Goal: Transaction & Acquisition: Purchase product/service

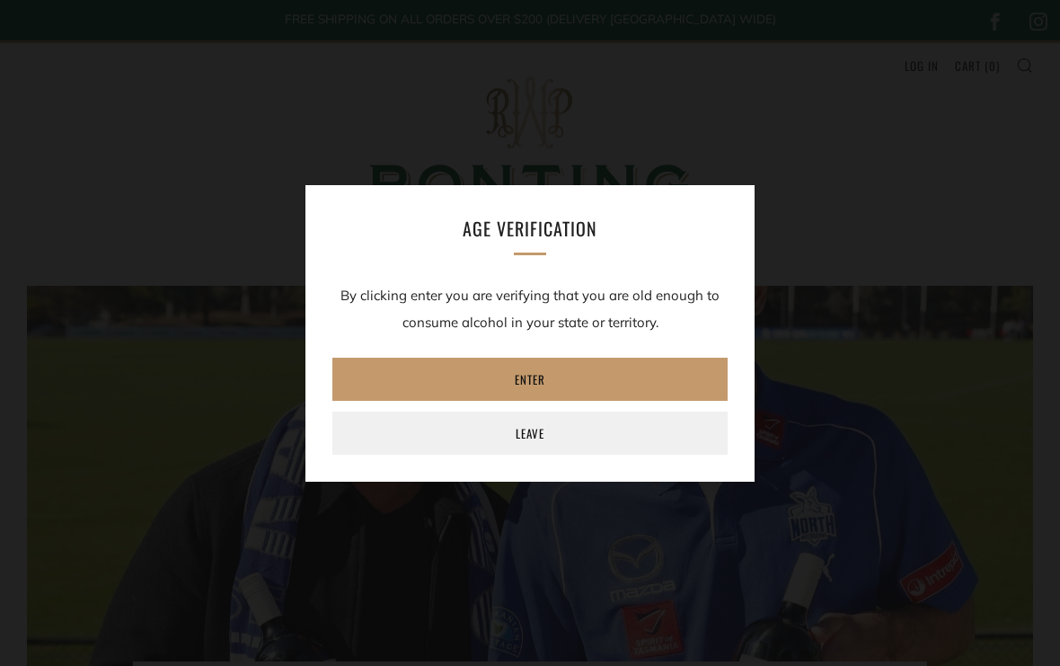
click at [580, 377] on link "Enter" at bounding box center [530, 379] width 395 height 43
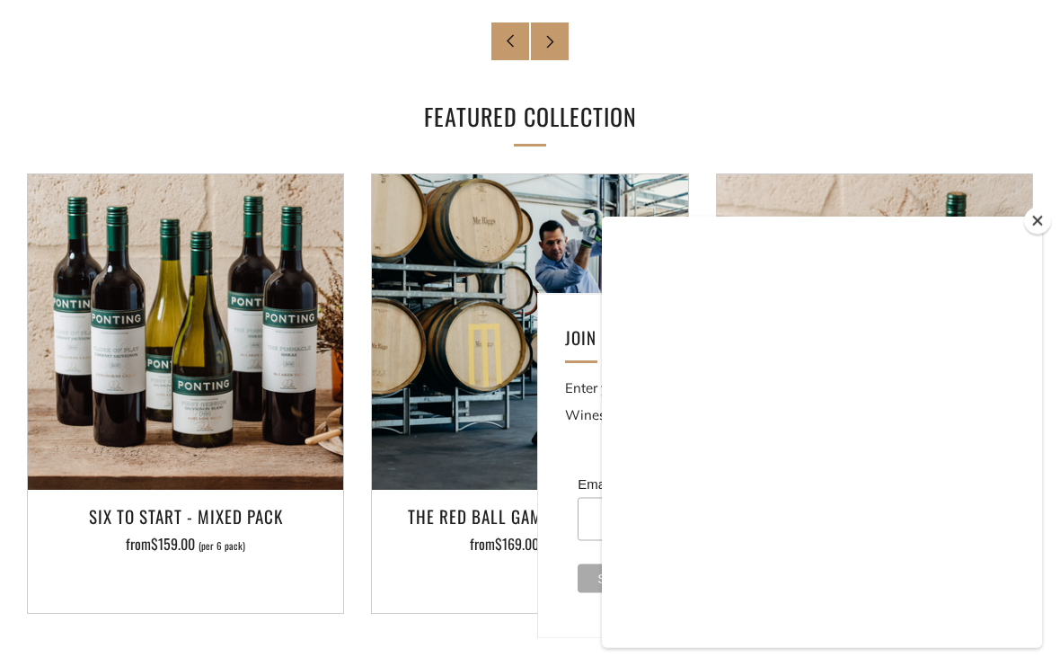
scroll to position [1795, 0]
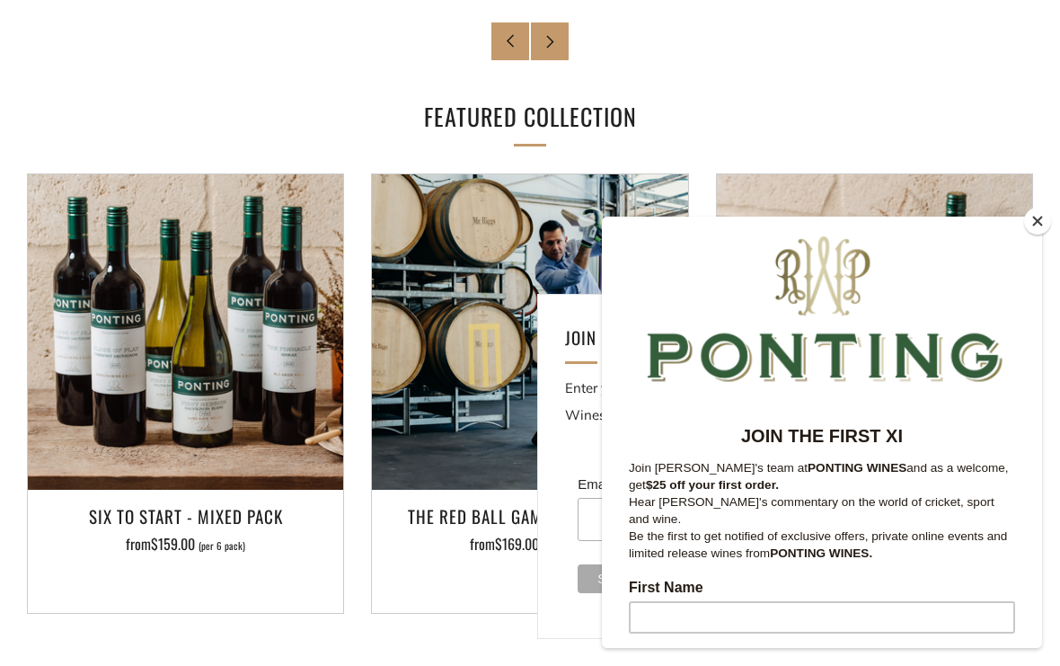
click at [1042, 235] on button "Close" at bounding box center [1037, 221] width 27 height 27
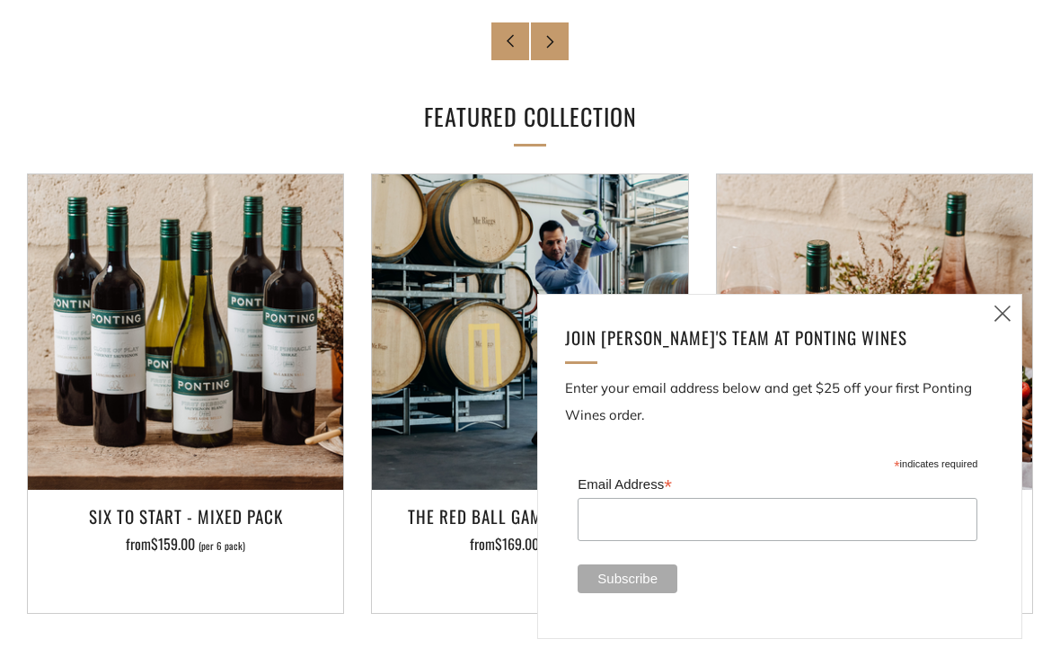
click at [1011, 324] on icon at bounding box center [1003, 313] width 22 height 22
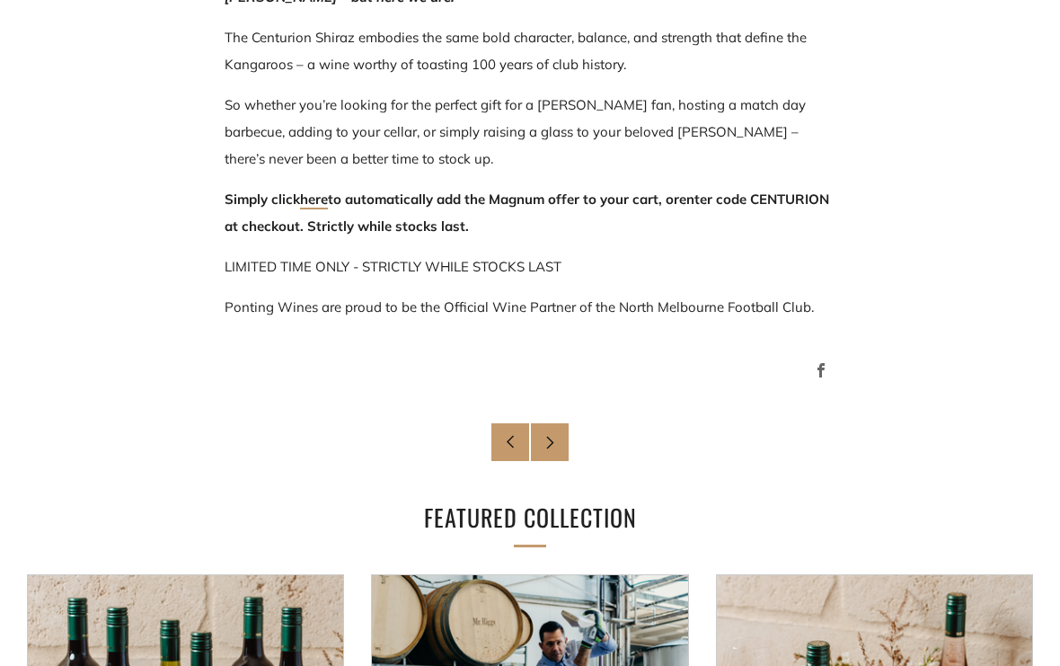
scroll to position [1393, 0]
click at [304, 208] on link "here" at bounding box center [314, 200] width 28 height 19
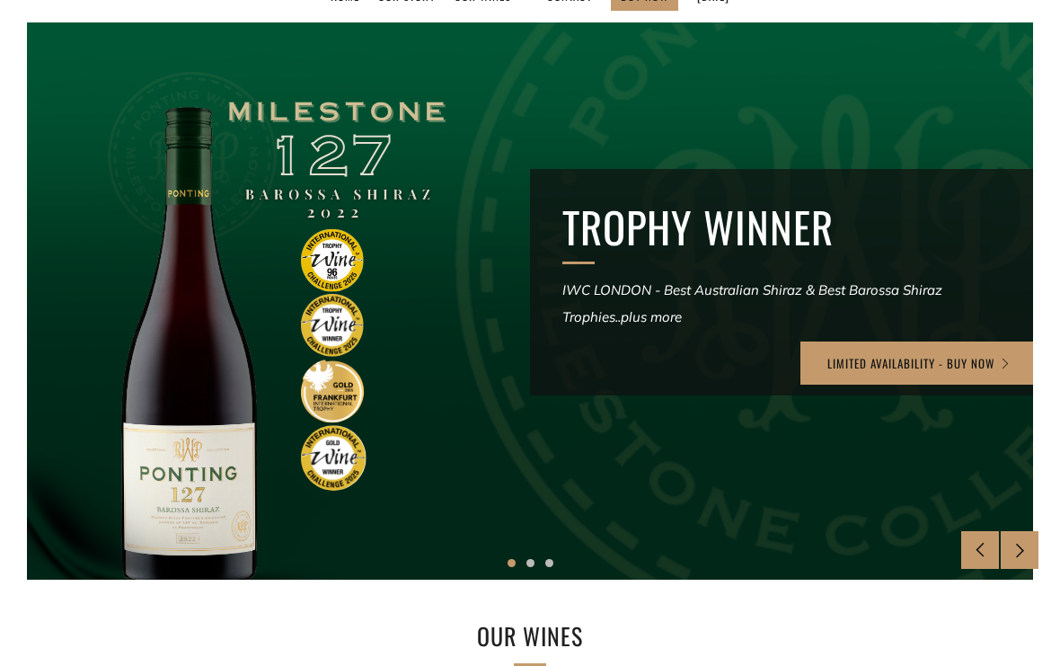
scroll to position [263, 0]
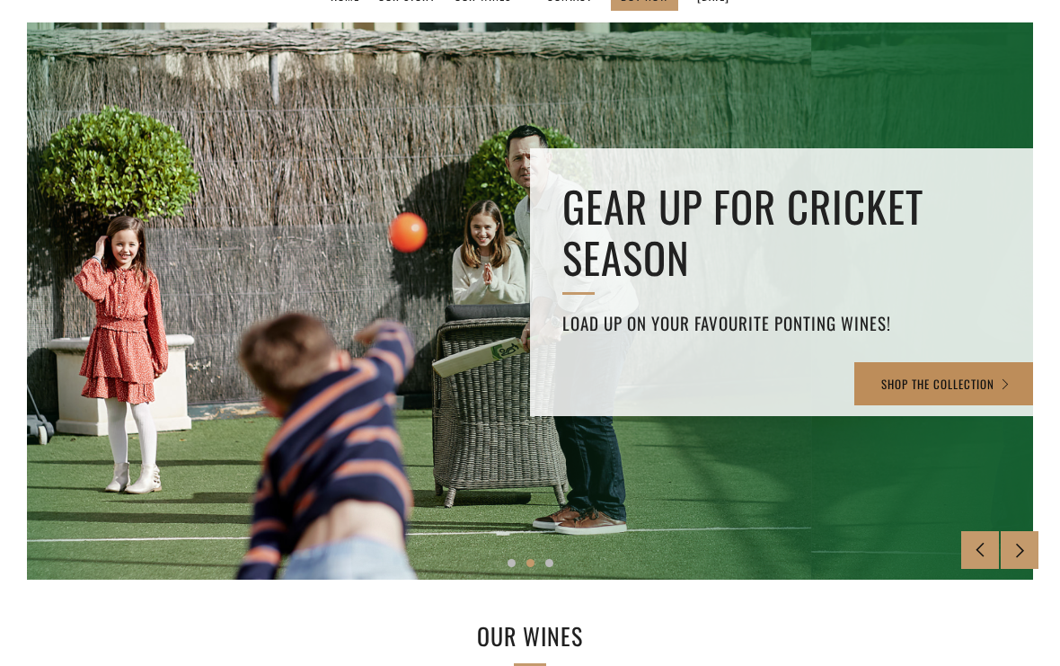
click at [981, 377] on link "SHOP THE COLLECTION" at bounding box center [947, 383] width 184 height 43
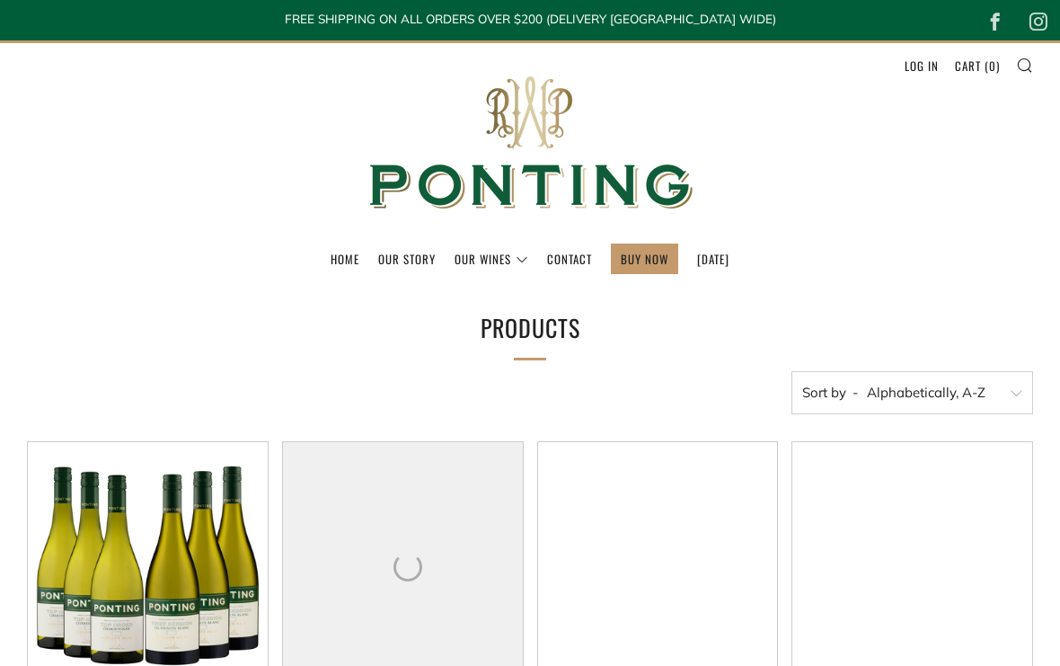
select select "title-ascending"
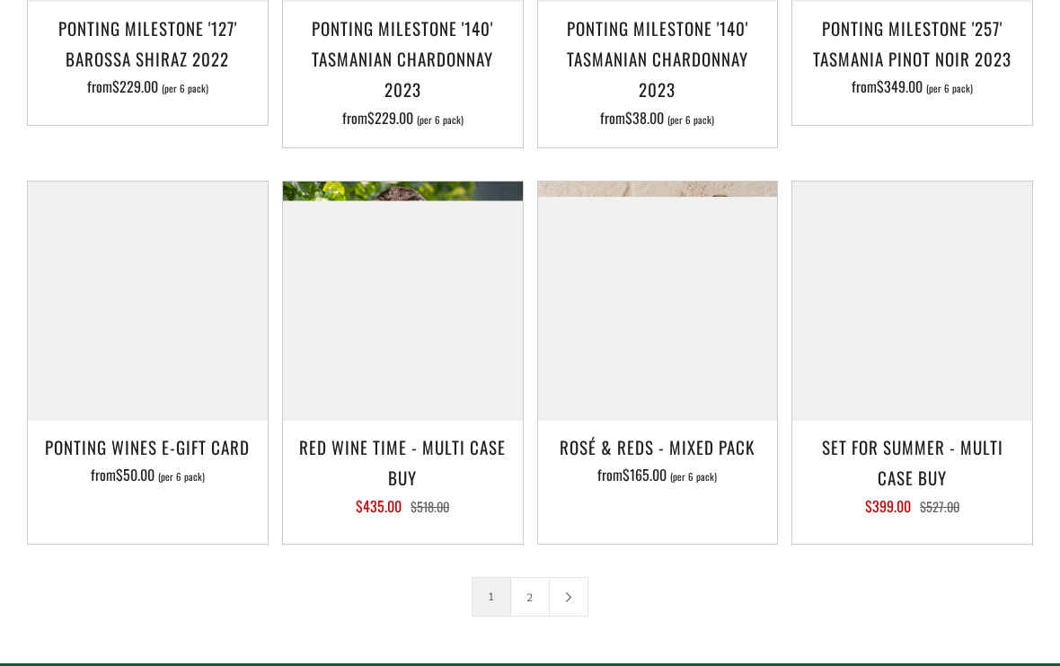
scroll to position [2479, 0]
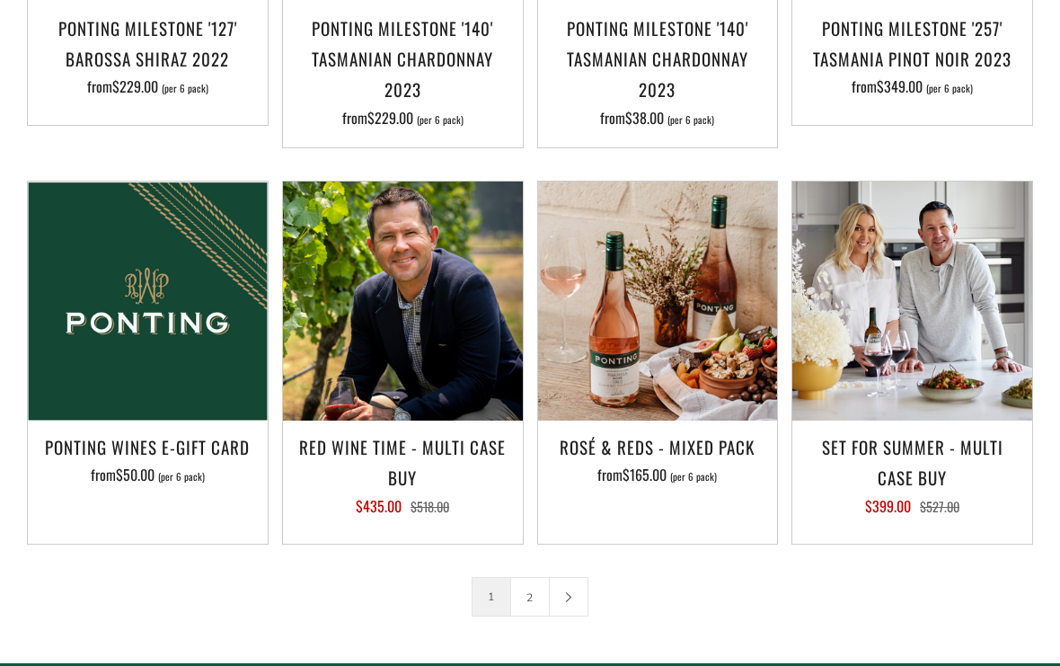
click at [530, 578] on link "2" at bounding box center [530, 597] width 38 height 38
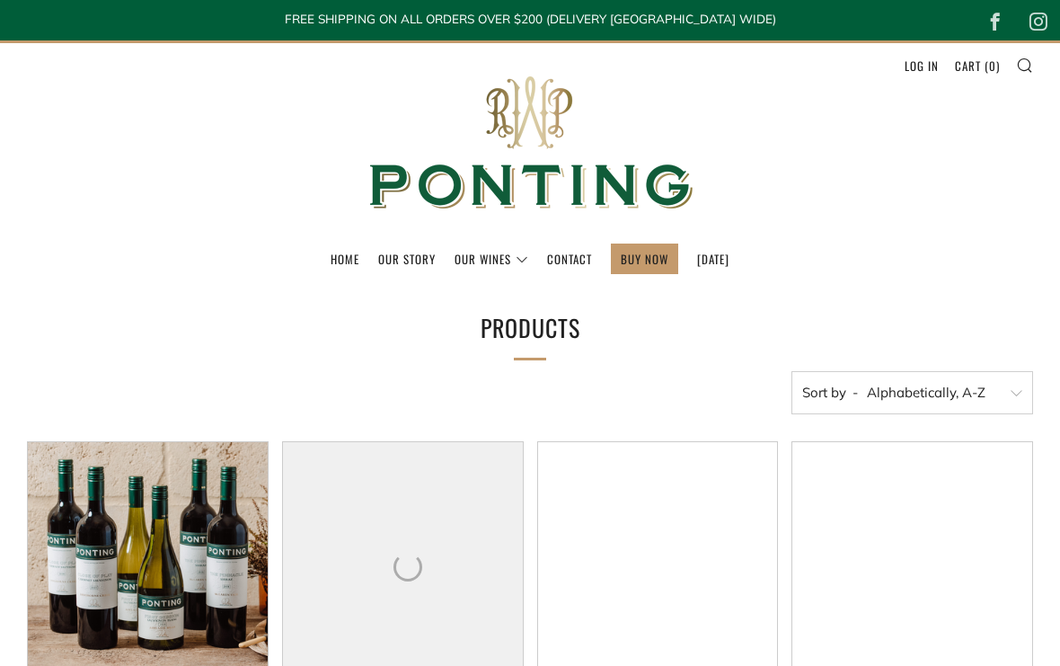
select select "title-ascending"
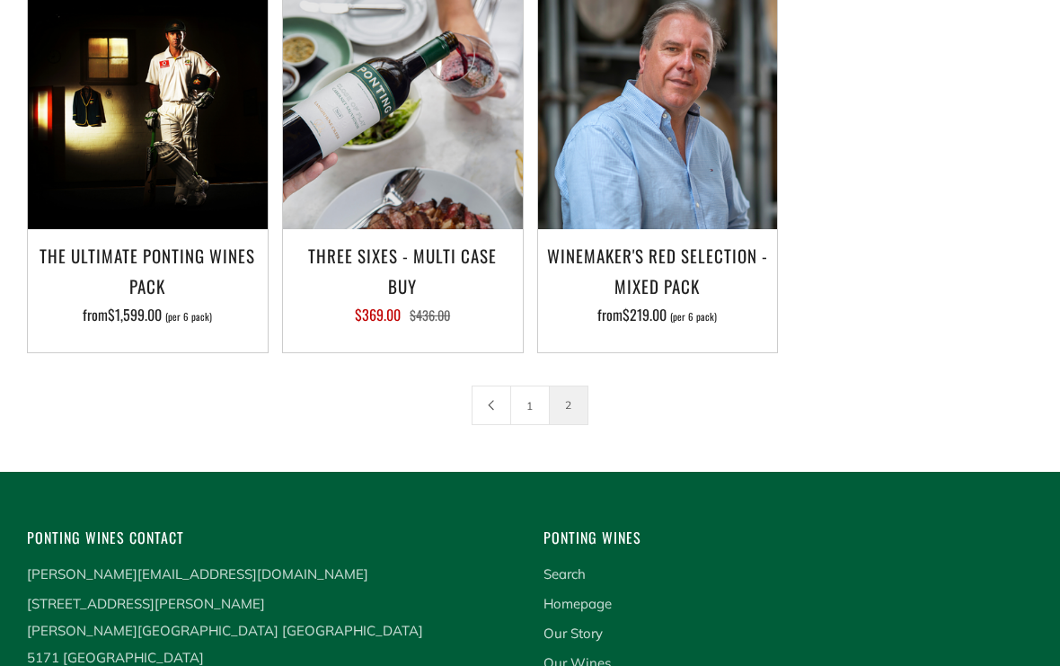
scroll to position [881, 0]
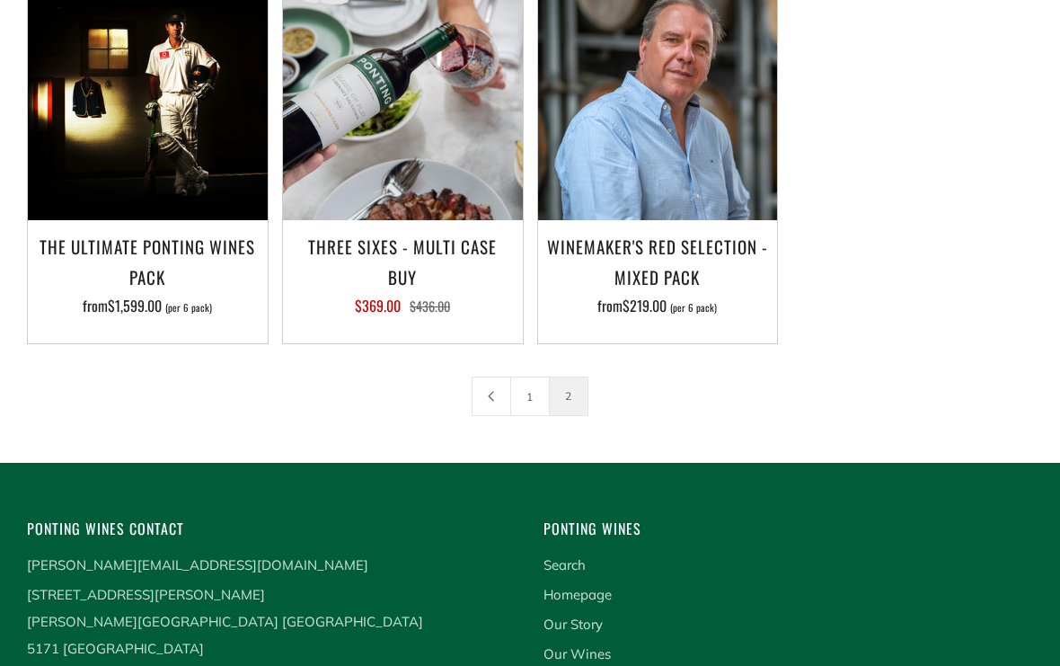
click at [532, 397] on link "1" at bounding box center [530, 396] width 38 height 38
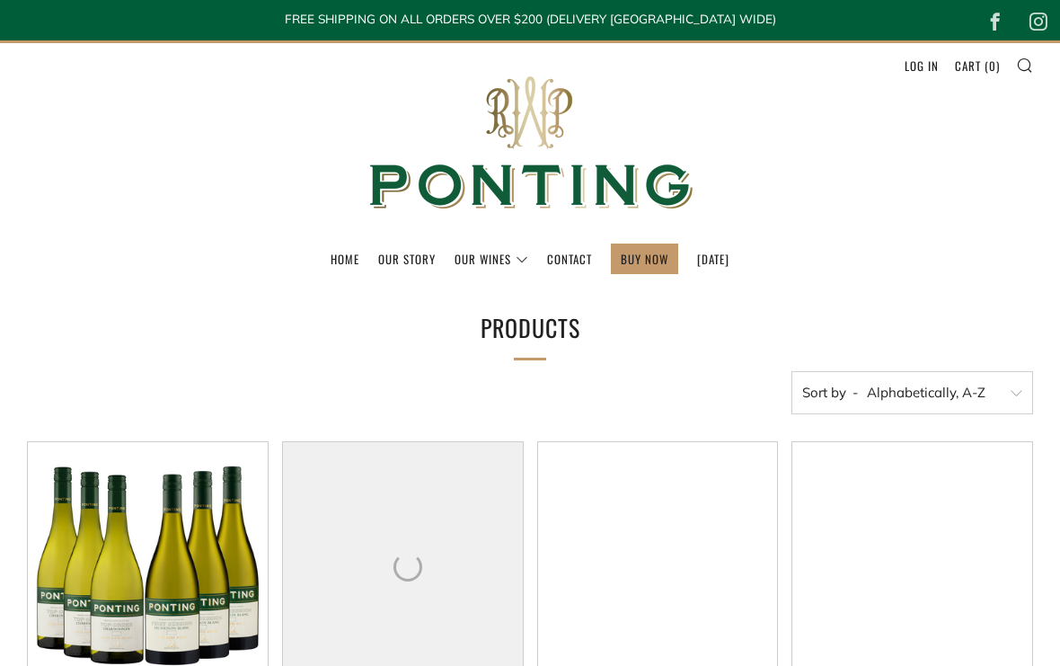
select select "title-ascending"
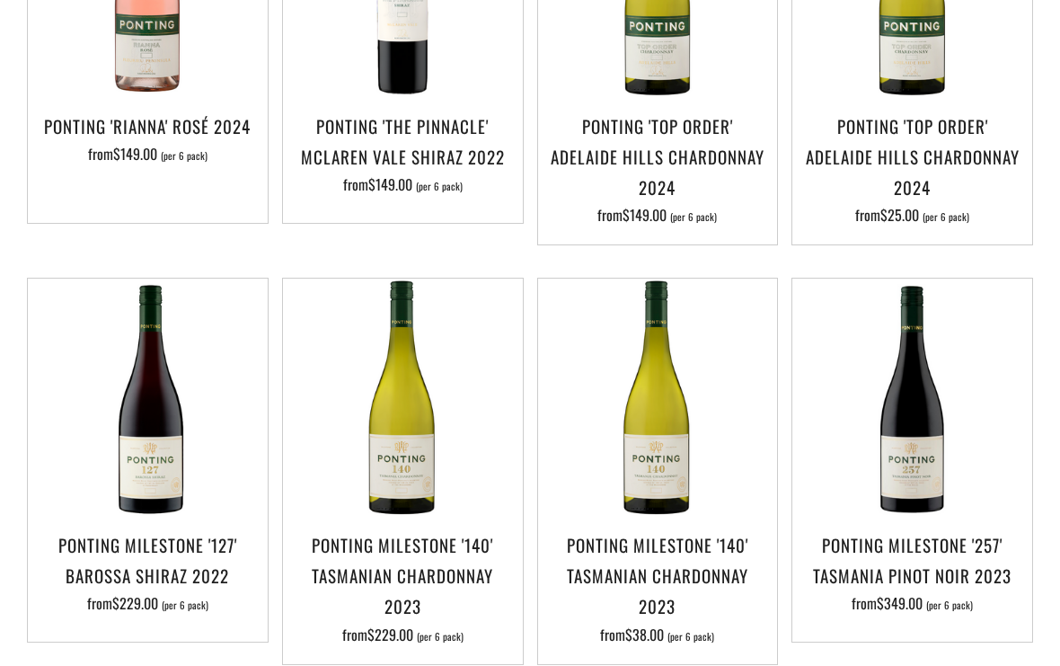
scroll to position [1963, 0]
click at [465, 529] on h3 "Ponting Milestone '140' Tasmanian Chardonnay 2023" at bounding box center [403, 575] width 222 height 93
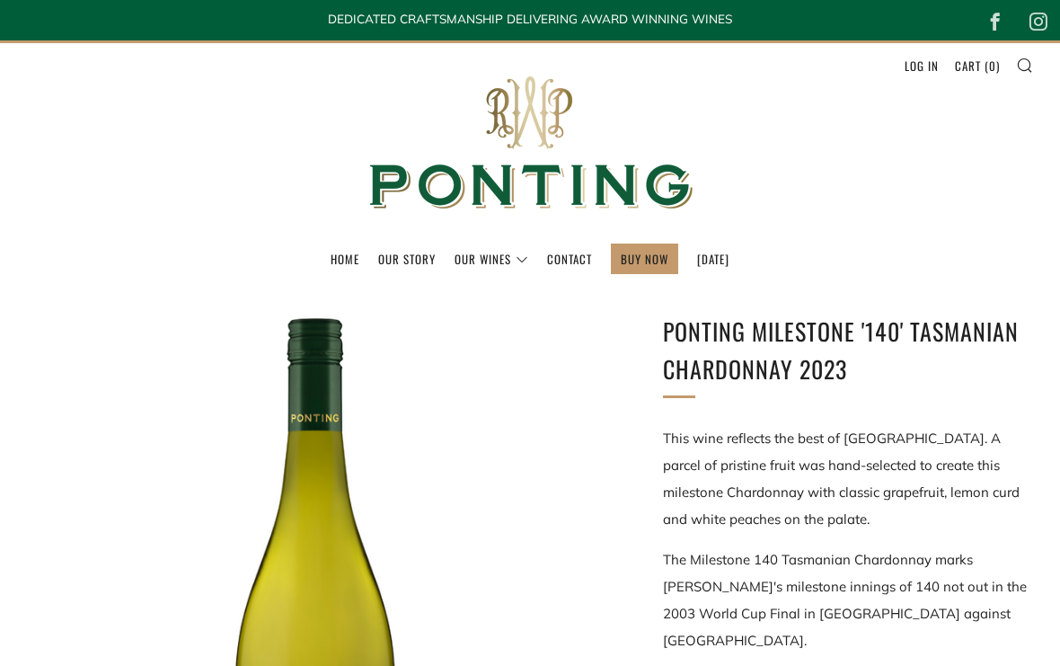
click at [981, 75] on link "Cart ( 0 )" at bounding box center [977, 65] width 45 height 29
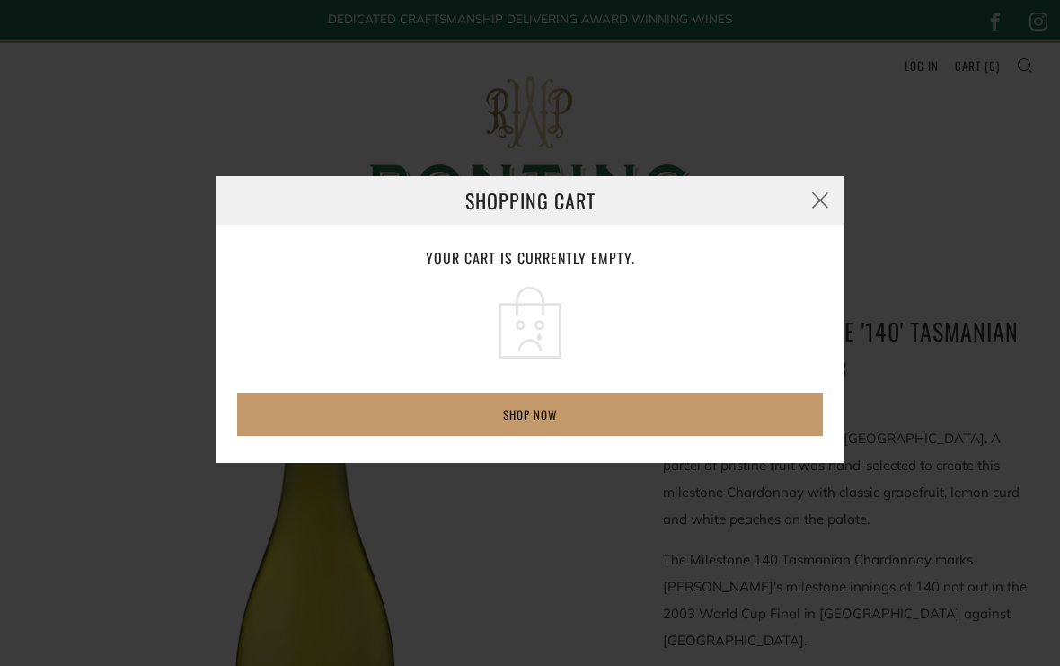
click at [596, 423] on link "Shop now" at bounding box center [530, 414] width 586 height 43
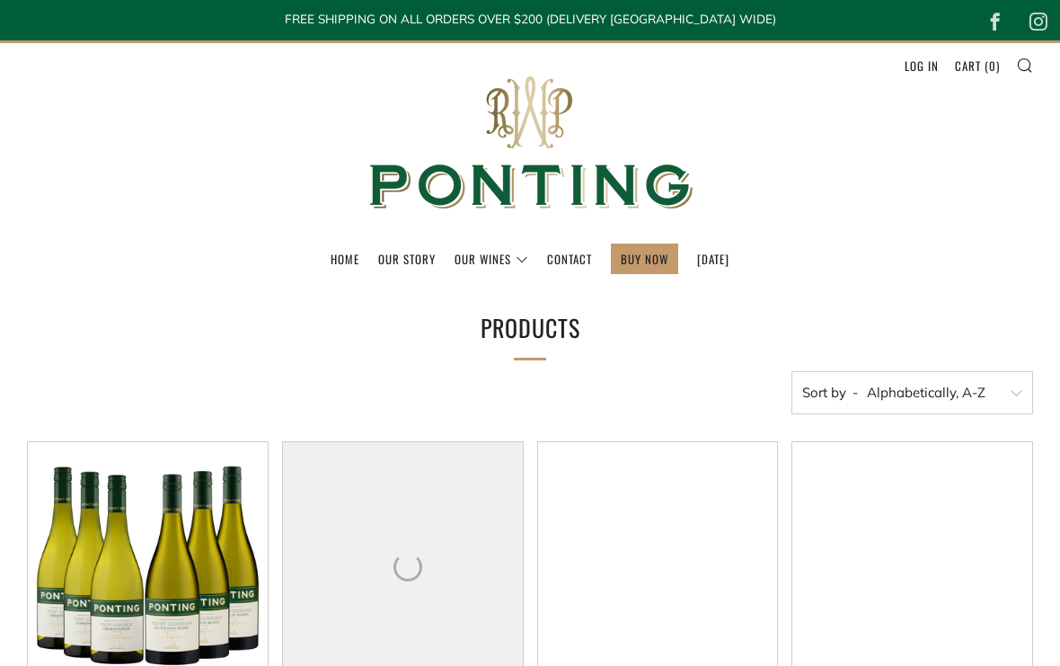
select select "title-ascending"
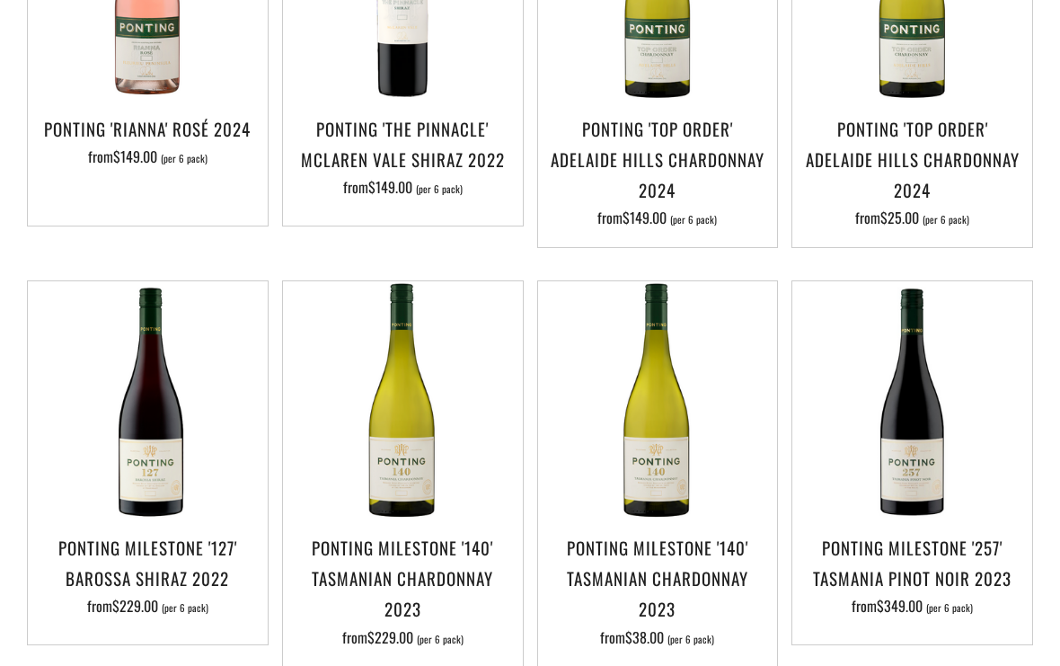
scroll to position [1960, 0]
click at [455, 532] on h3 "Ponting Milestone '140' Tasmanian Chardonnay 2023" at bounding box center [403, 578] width 222 height 93
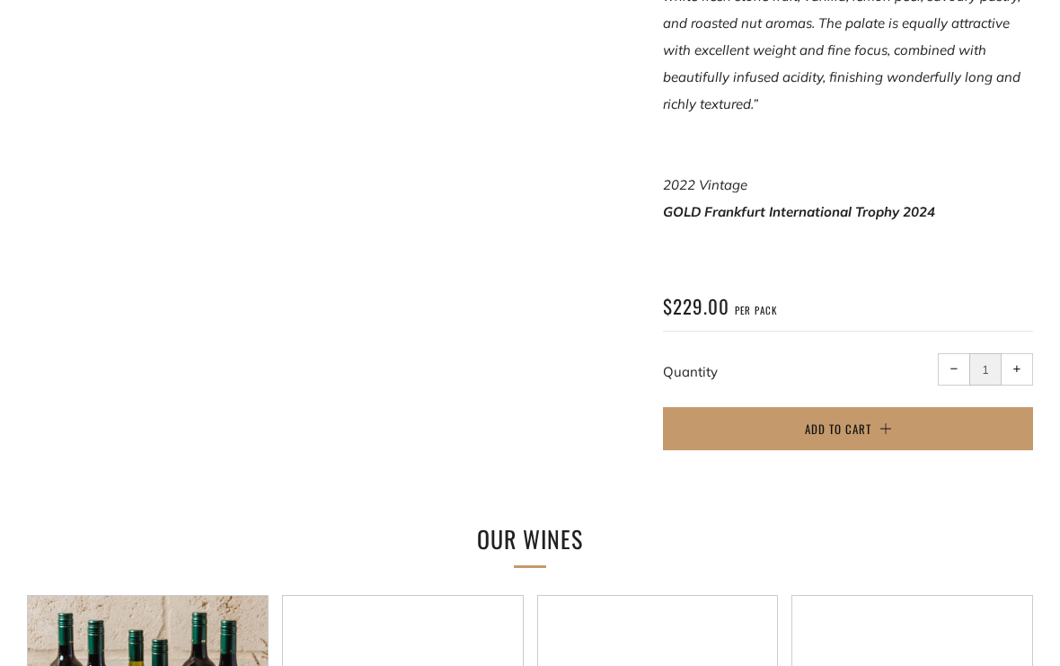
scroll to position [1356, 0]
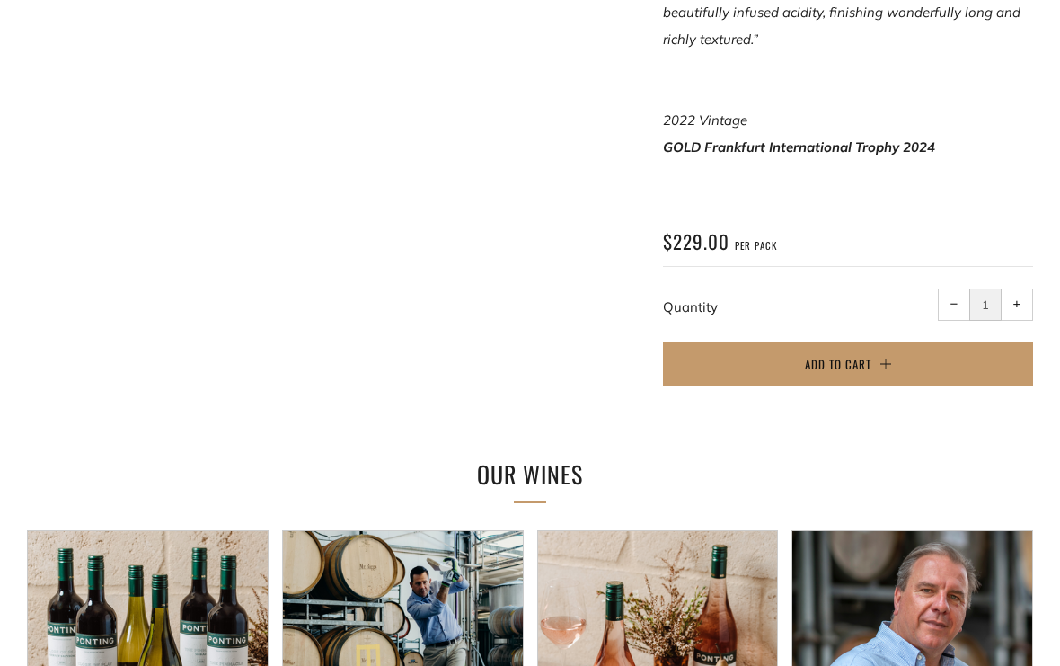
click at [1027, 288] on button "+ Increase item quantity by one" at bounding box center [1017, 304] width 32 height 32
type input "2"
click at [938, 350] on button "Add to Cart" at bounding box center [848, 363] width 370 height 43
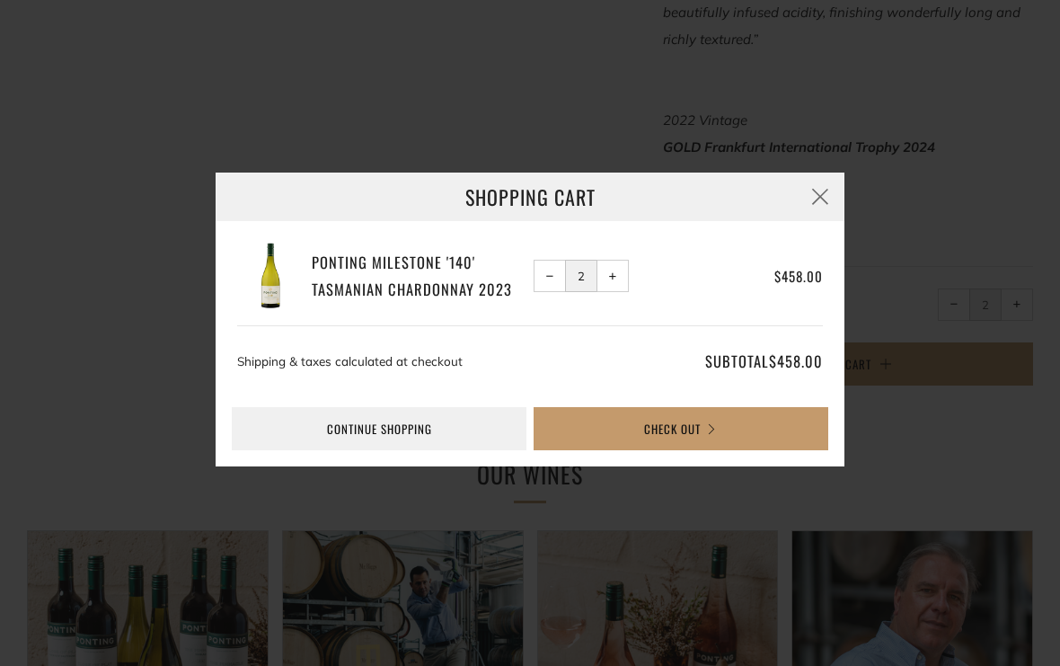
click at [707, 433] on button "Check Out" at bounding box center [681, 428] width 295 height 43
